Goal: Information Seeking & Learning: Find specific fact

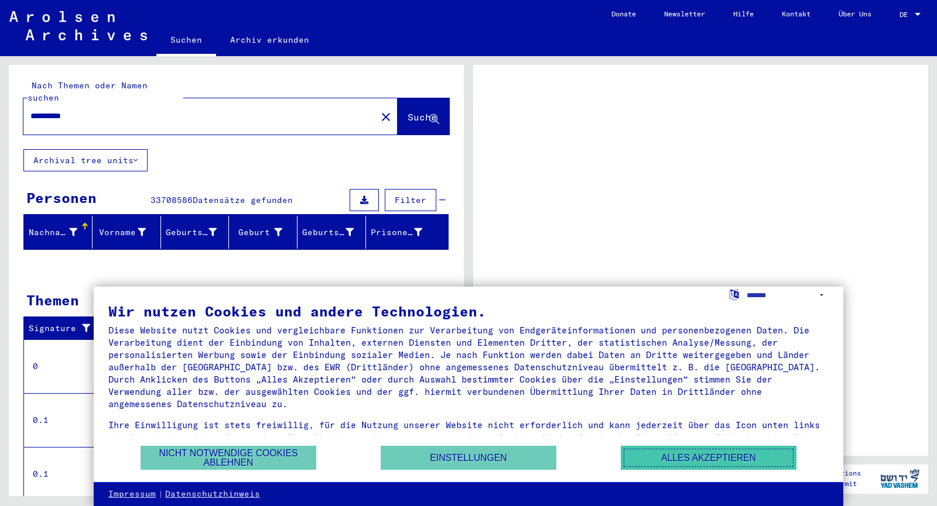
click at [684, 465] on button "Alles akzeptieren" at bounding box center [709, 458] width 176 height 24
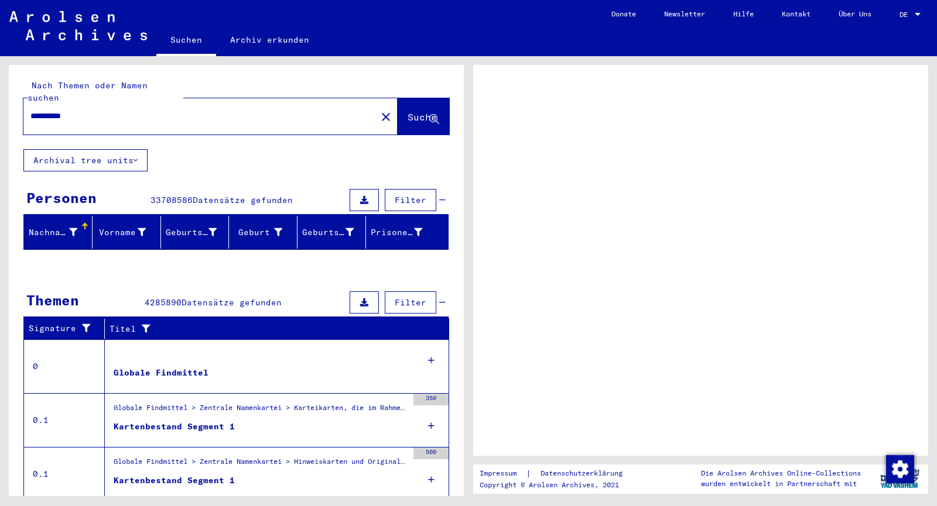
click at [929, 15] on link "DE DE" at bounding box center [911, 14] width 52 height 28
click at [923, 14] on link "DE DE" at bounding box center [911, 14] width 52 height 28
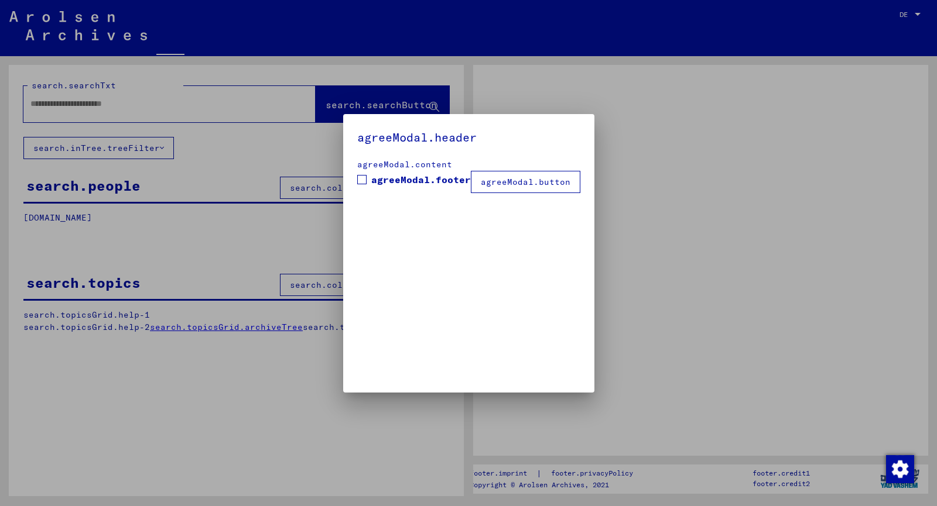
type input "**********"
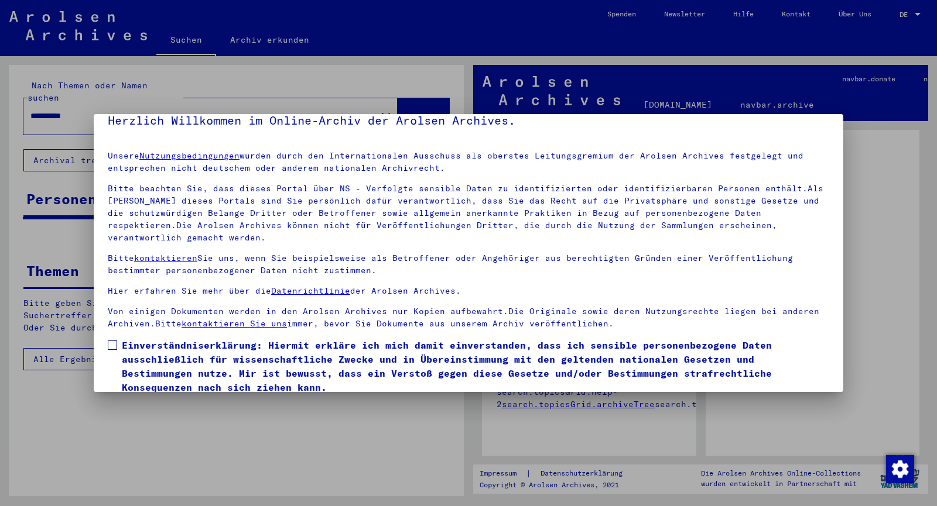
scroll to position [61, 0]
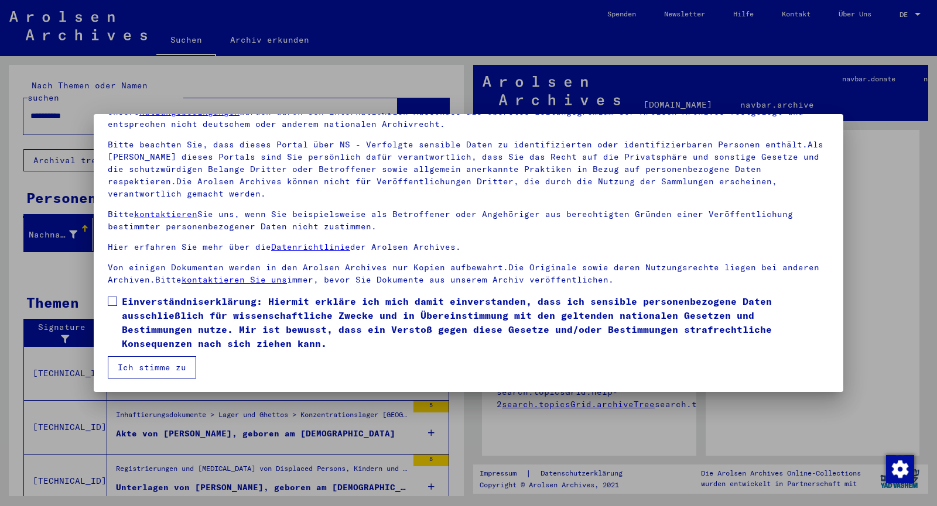
click at [141, 362] on button "Ich stimme zu" at bounding box center [152, 368] width 88 height 22
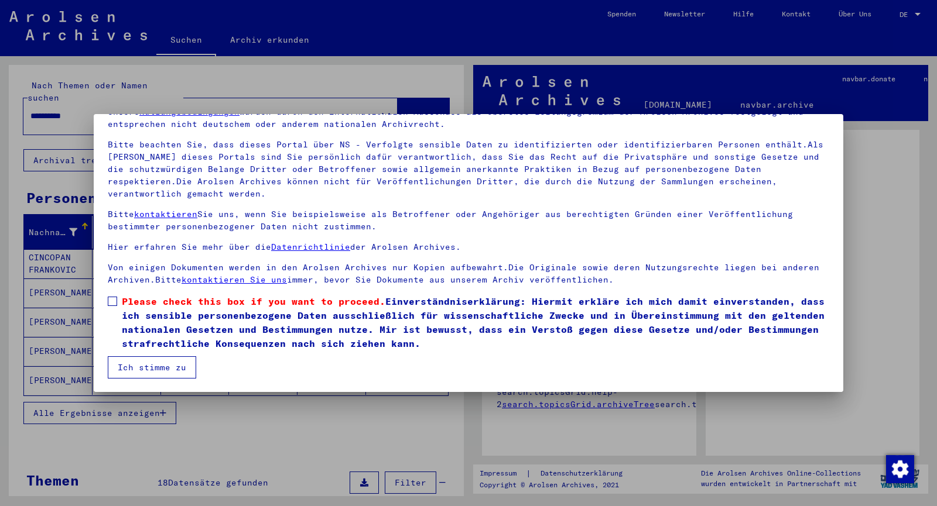
click at [113, 303] on span at bounding box center [112, 301] width 9 height 9
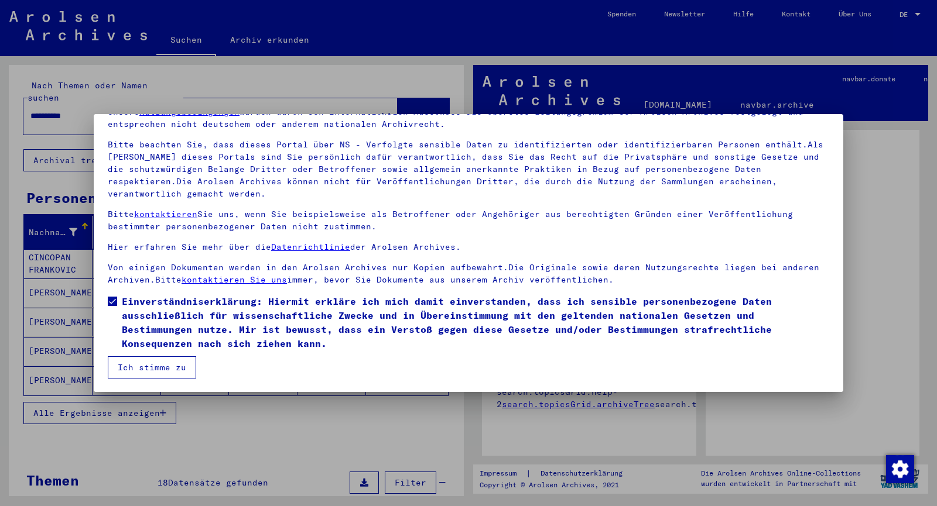
click at [134, 373] on button "Ich stimme zu" at bounding box center [152, 368] width 88 height 22
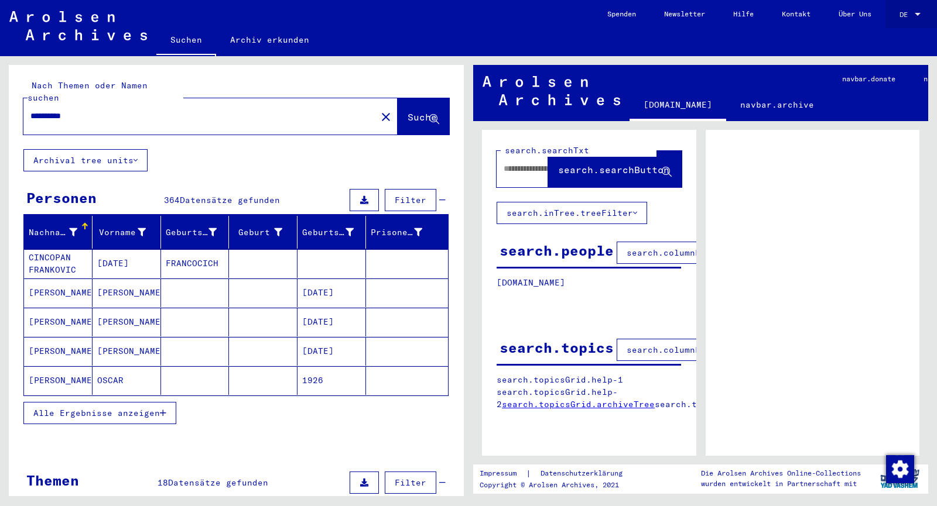
click at [907, 18] on span "DE" at bounding box center [905, 15] width 13 height 8
click at [895, 22] on span "English" at bounding box center [887, 20] width 29 height 9
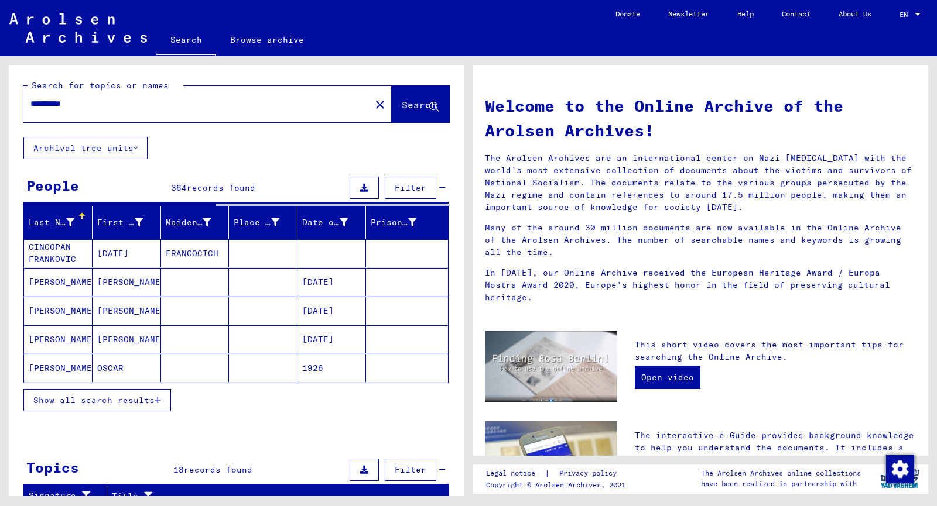
click at [118, 403] on span "Show all search results" at bounding box center [93, 400] width 121 height 11
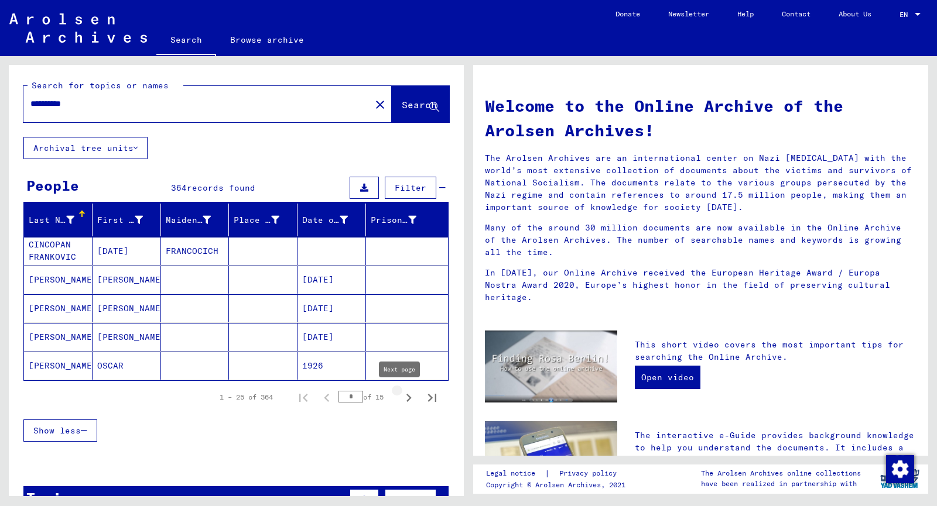
click at [402, 398] on icon "Next page" at bounding box center [408, 398] width 16 height 16
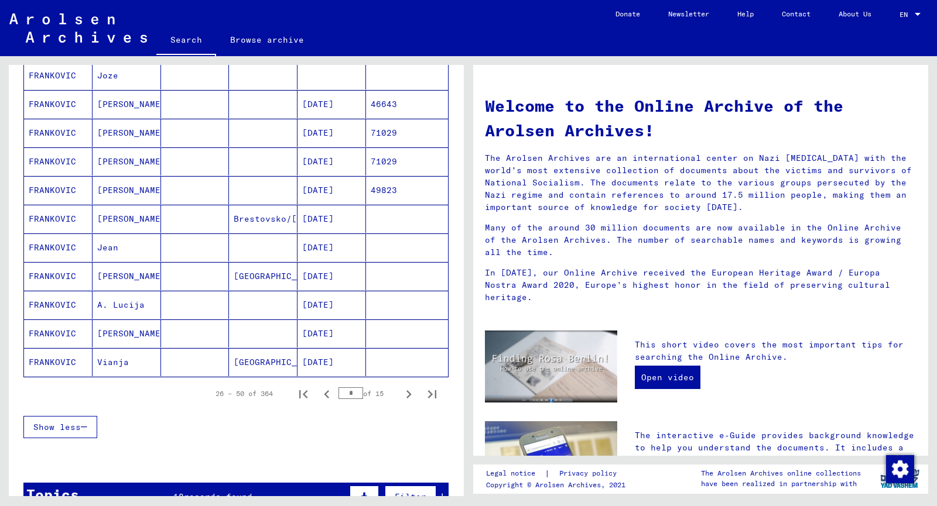
scroll to position [644, 0]
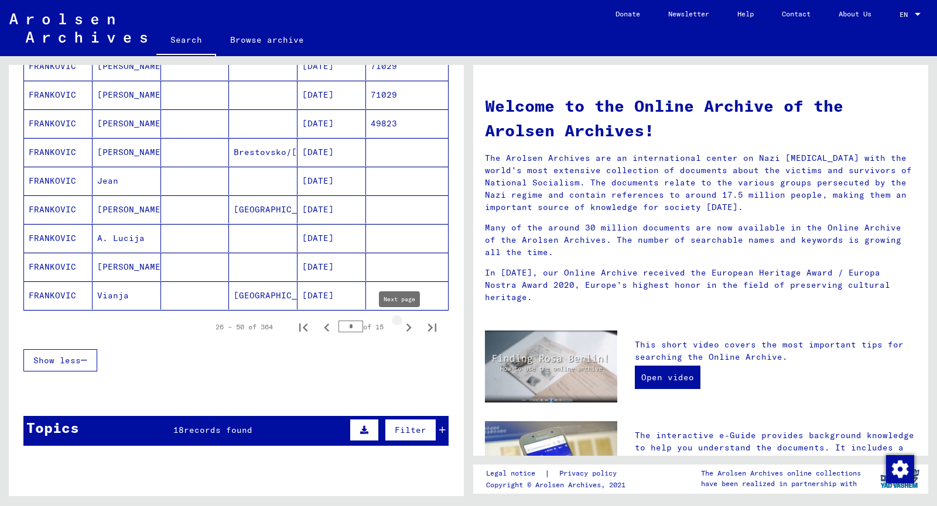
click at [404, 327] on icon "Next page" at bounding box center [408, 328] width 16 height 16
click at [400, 327] on icon "Next page" at bounding box center [408, 328] width 16 height 16
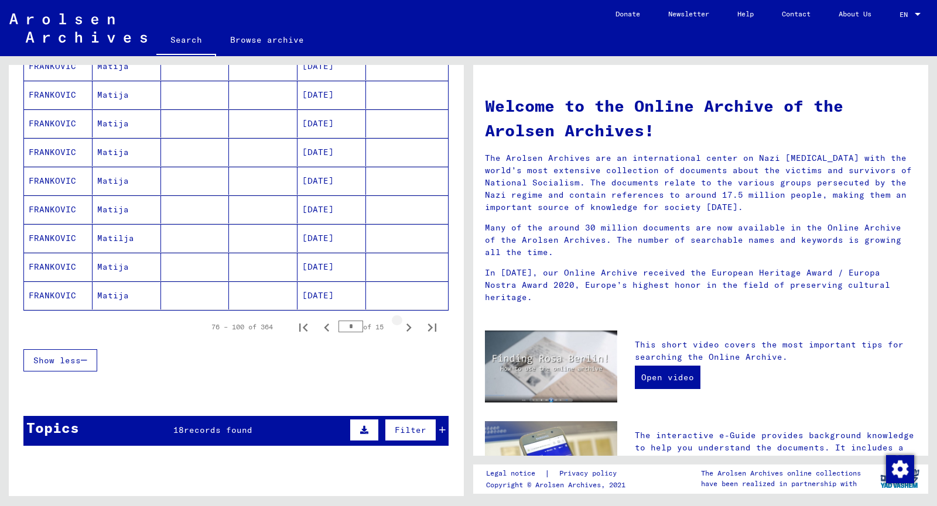
click at [400, 327] on icon "Next page" at bounding box center [408, 328] width 16 height 16
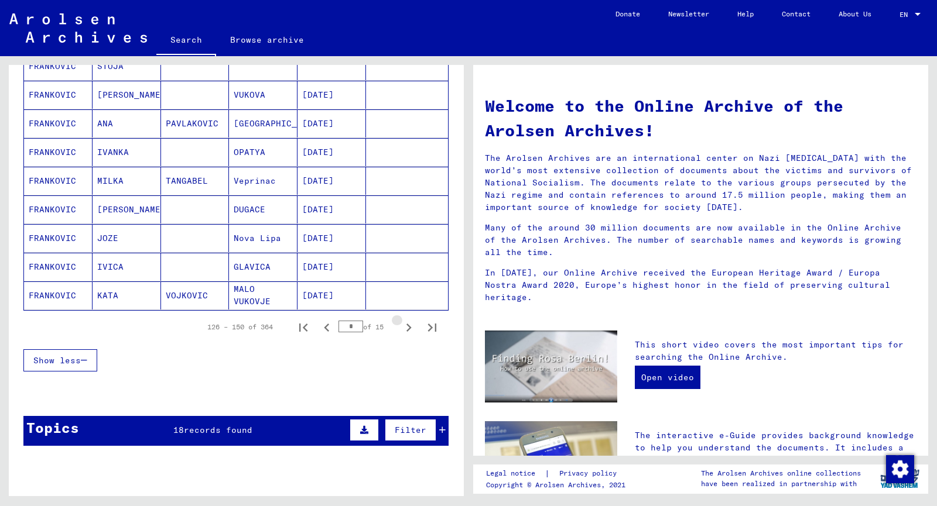
click at [400, 327] on icon "Next page" at bounding box center [408, 328] width 16 height 16
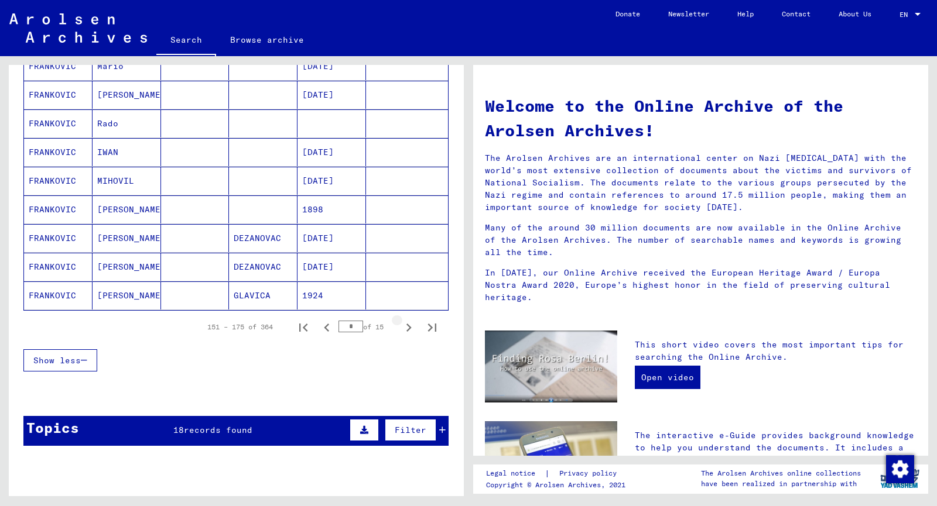
click at [400, 327] on icon "Next page" at bounding box center [408, 328] width 16 height 16
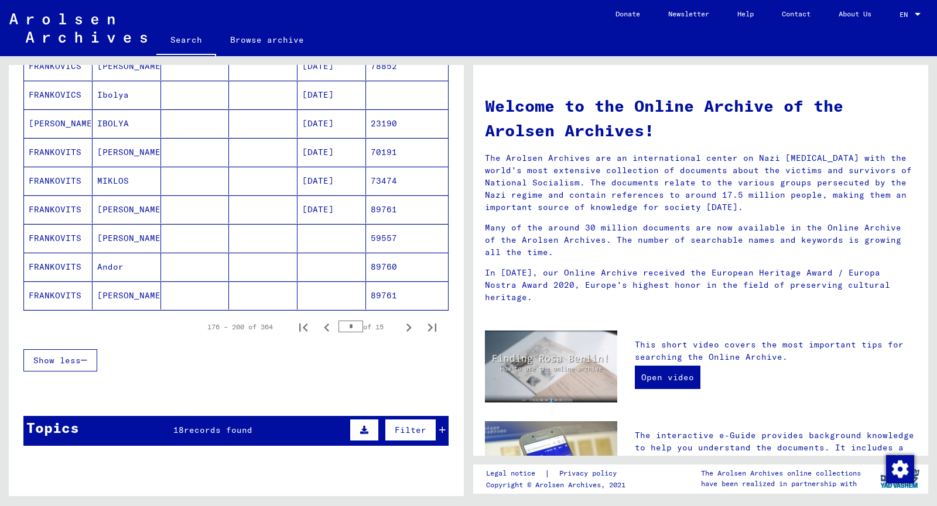
click at [400, 327] on icon "Next page" at bounding box center [408, 328] width 16 height 16
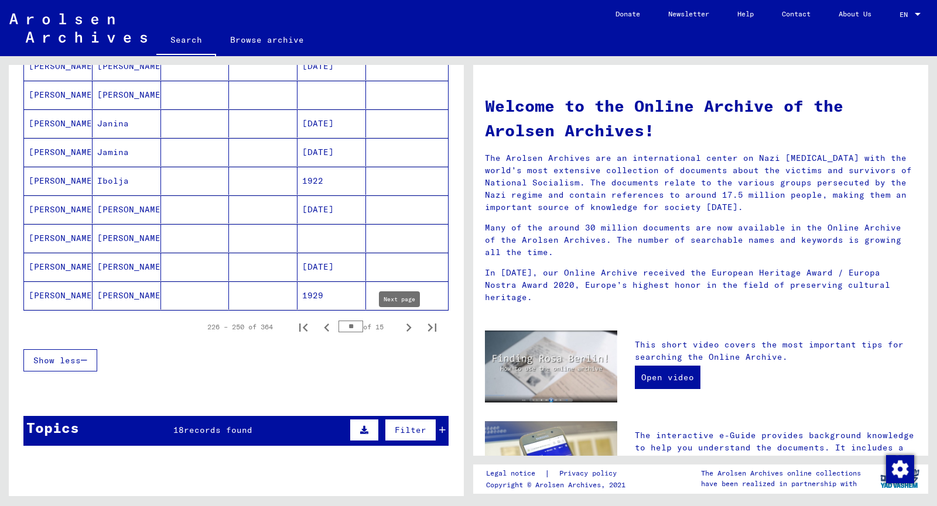
click at [400, 328] on icon "Next page" at bounding box center [408, 328] width 16 height 16
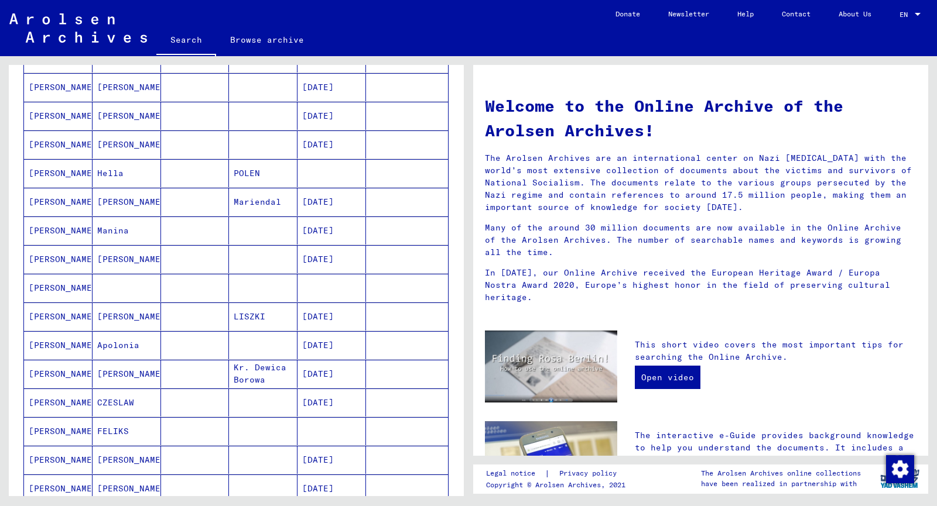
scroll to position [585, 0]
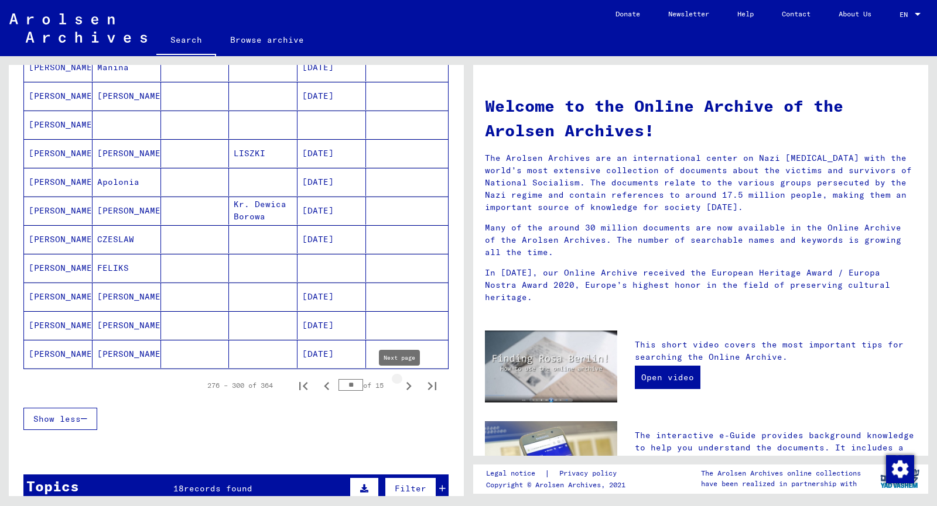
click at [401, 381] on icon "Next page" at bounding box center [408, 386] width 16 height 16
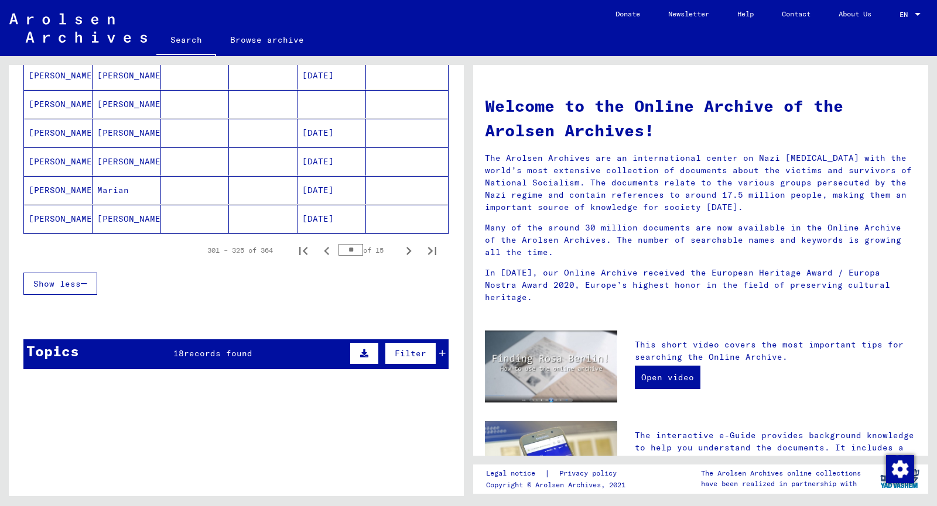
scroll to position [761, 0]
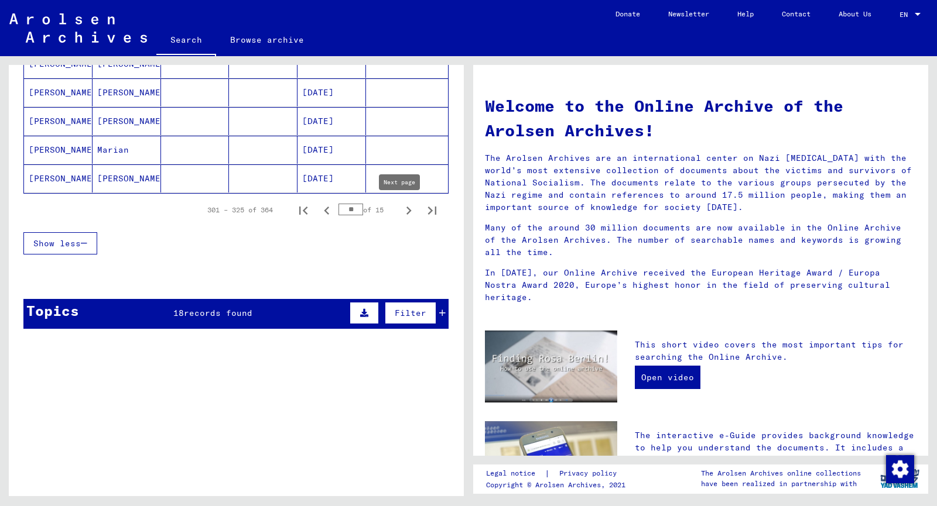
click at [406, 209] on icon "Next page" at bounding box center [408, 211] width 5 height 8
type input "**"
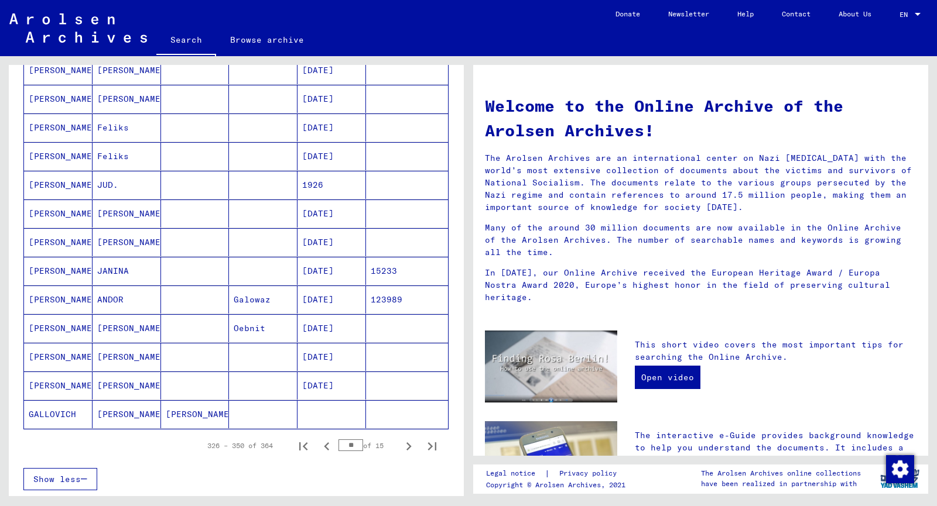
scroll to position [527, 0]
click at [59, 268] on mat-cell "[PERSON_NAME]" at bounding box center [58, 269] width 68 height 28
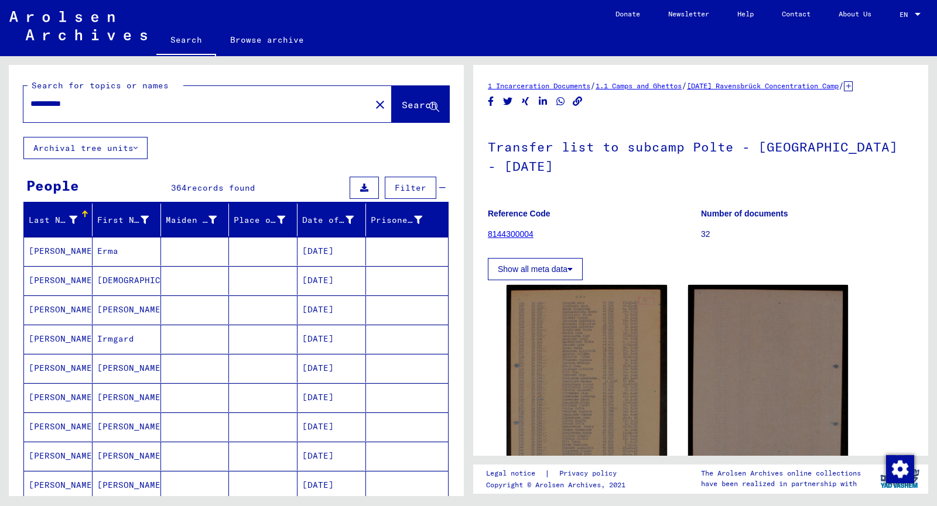
click at [172, 95] on div "**********" at bounding box center [193, 104] width 340 height 26
click at [174, 105] on input "**********" at bounding box center [196, 104] width 333 height 12
type input "**********"
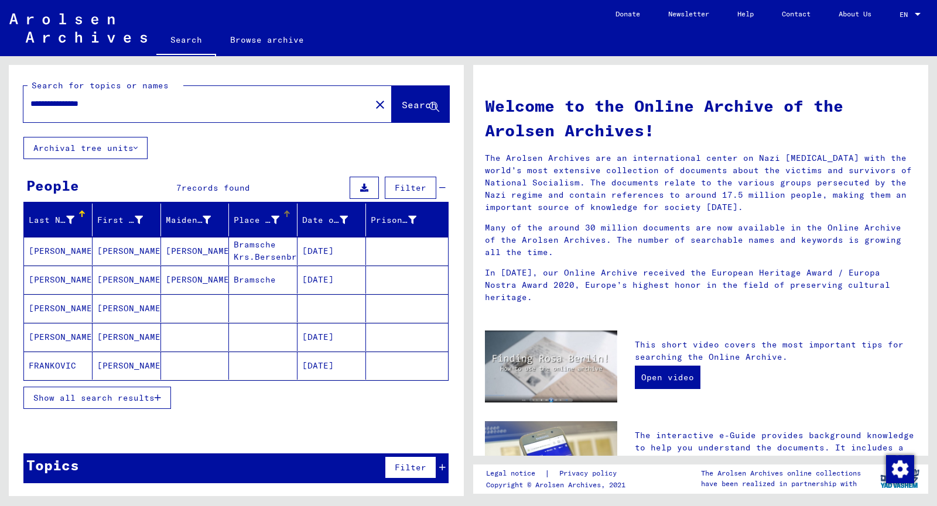
click at [278, 212] on div "Place of Birth" at bounding box center [265, 220] width 63 height 19
